Goal: Information Seeking & Learning: Learn about a topic

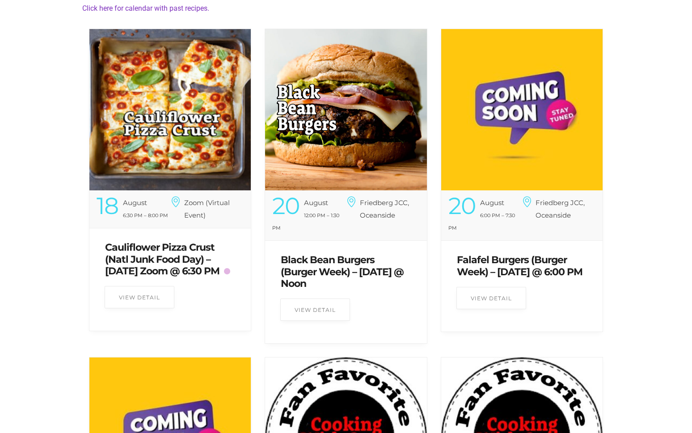
scroll to position [259, 0]
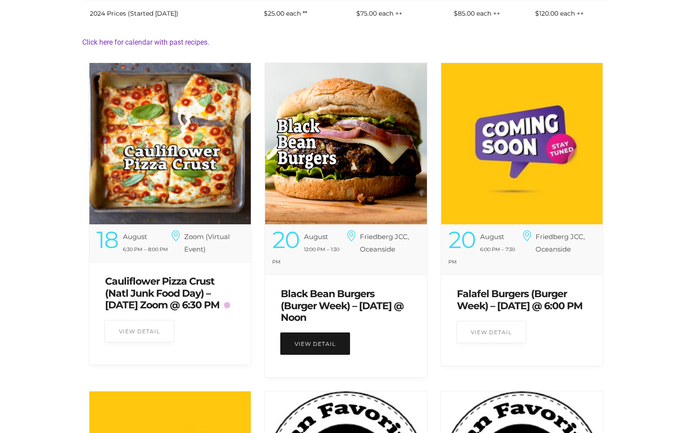
click at [320, 345] on link "View Detail" at bounding box center [315, 343] width 70 height 22
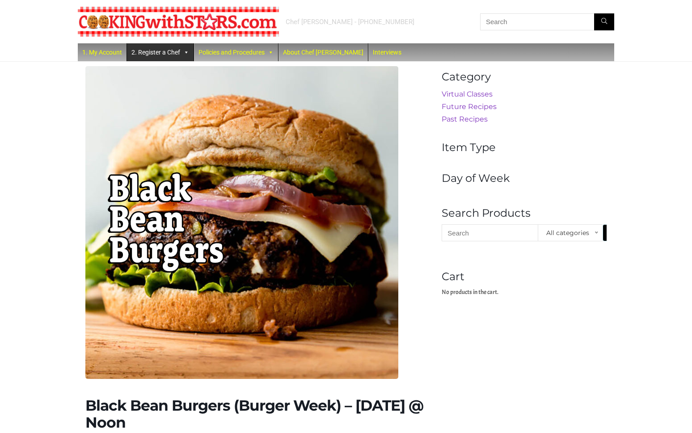
click at [170, 50] on link "2. Register a Chef" at bounding box center [160, 52] width 67 height 18
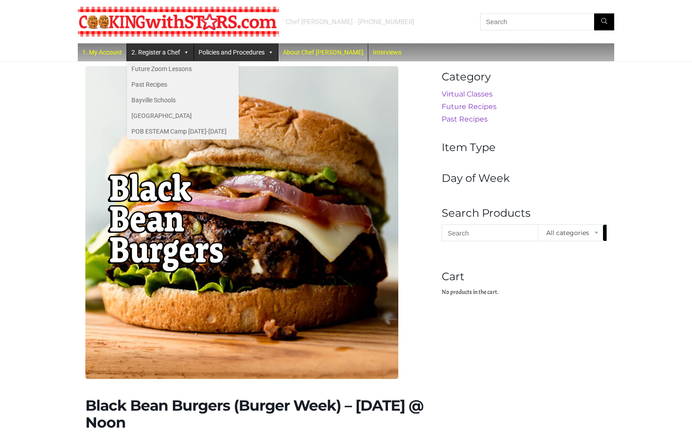
click at [230, 53] on link "Policies and Procedures" at bounding box center [236, 52] width 84 height 18
click at [322, 54] on link "About Chef [PERSON_NAME]" at bounding box center [322, 52] width 89 height 18
